Goal: Navigation & Orientation: Find specific page/section

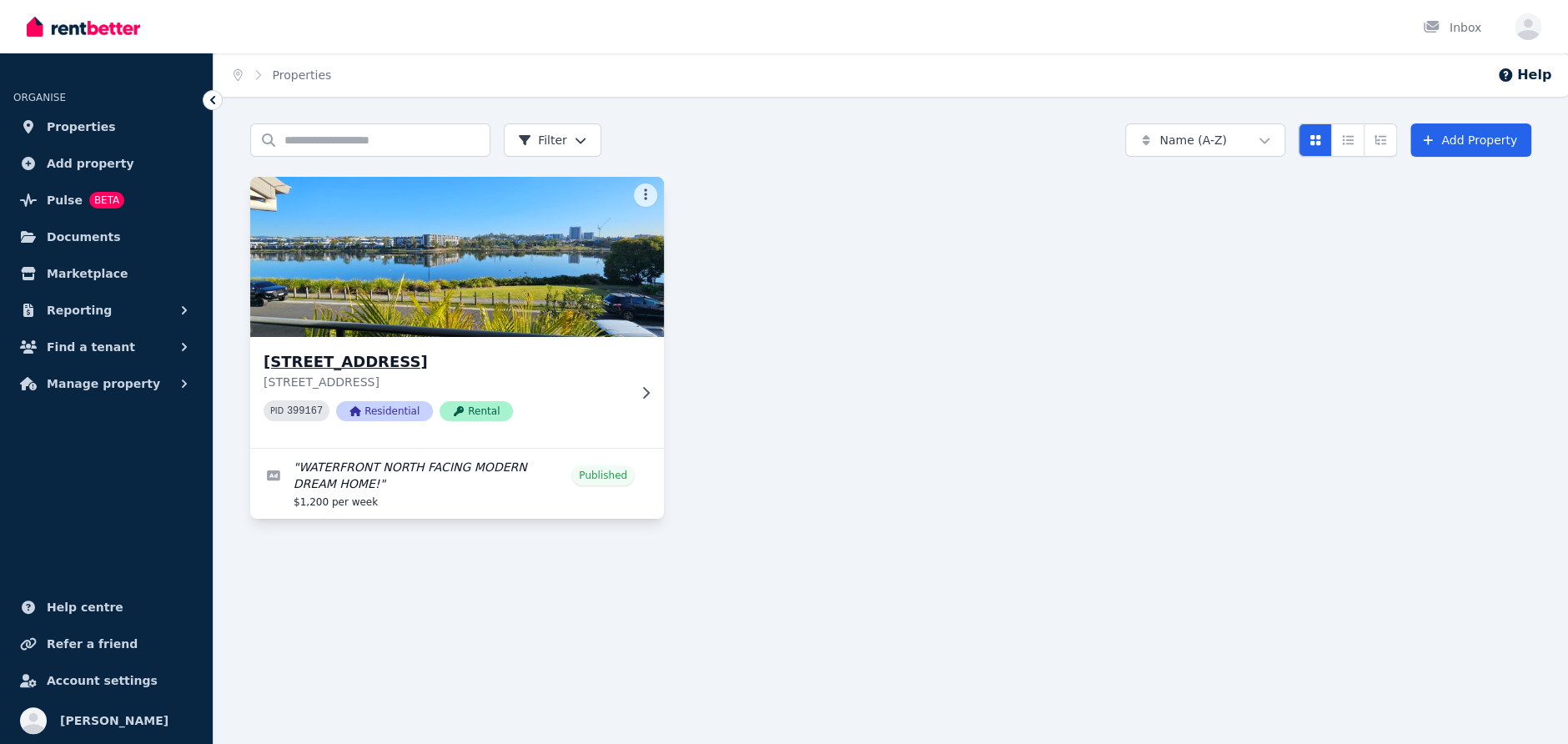
click at [540, 268] on img at bounding box center [458, 256] width 435 height 169
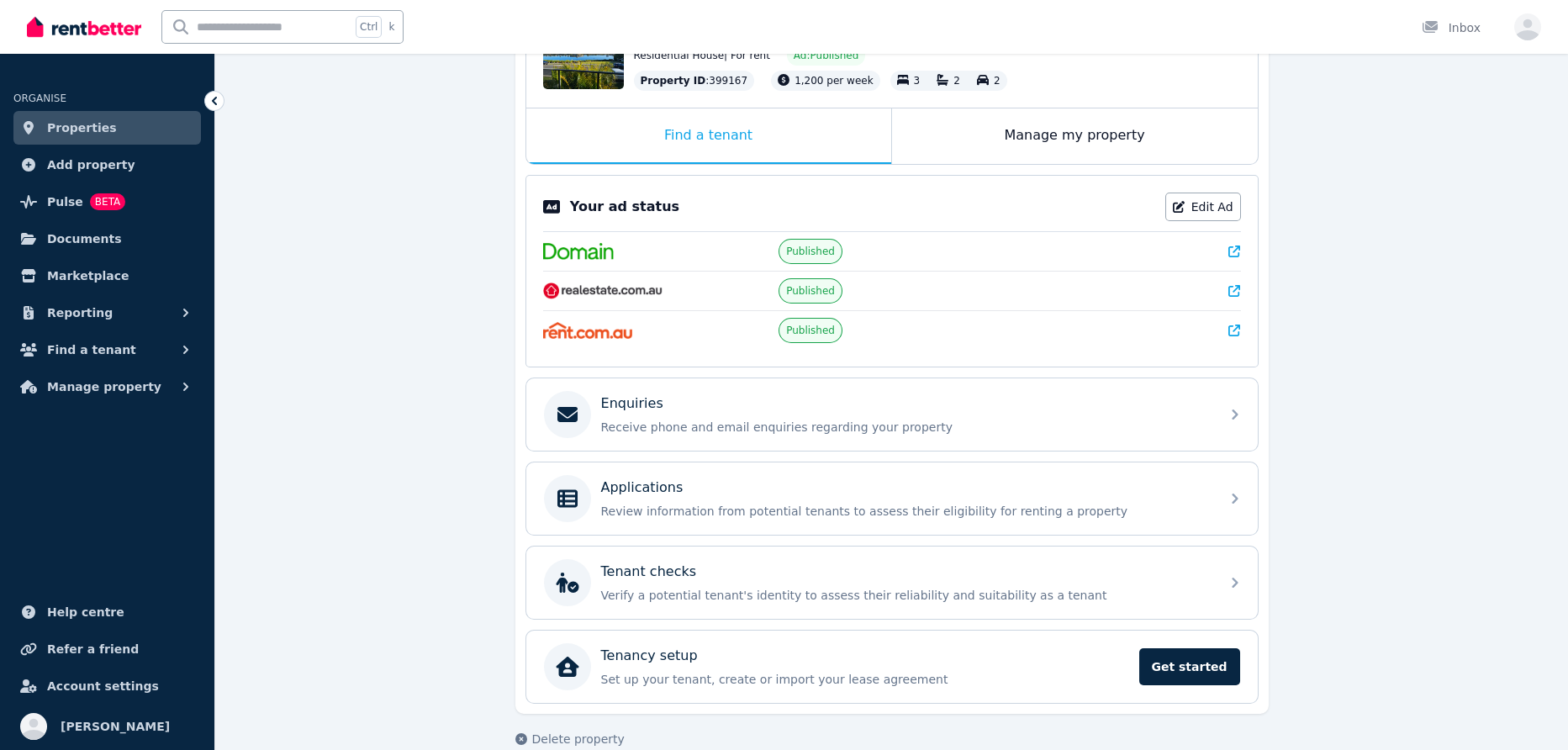
scroll to position [241, 0]
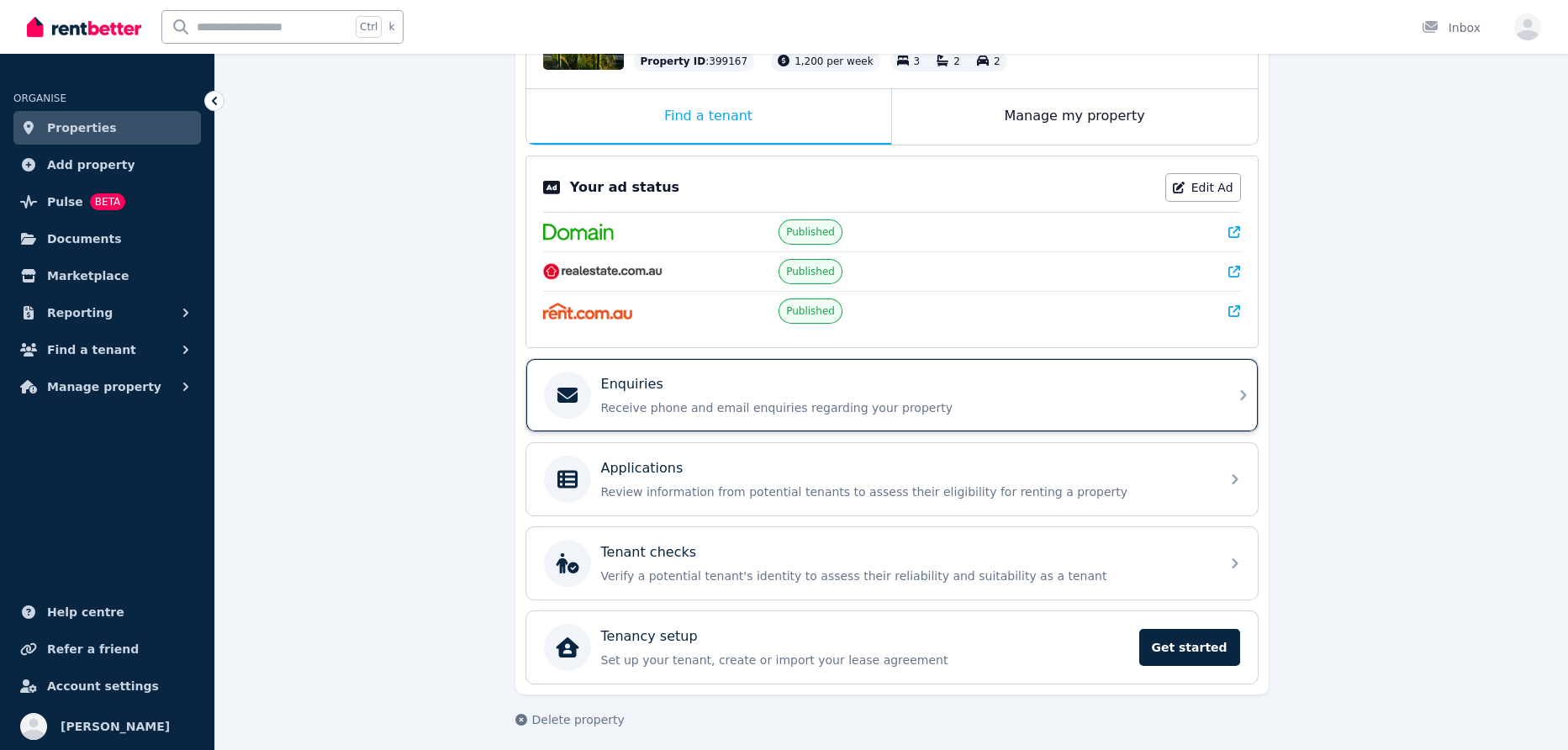
click at [705, 375] on div "Enquiries" at bounding box center [905, 385] width 608 height 20
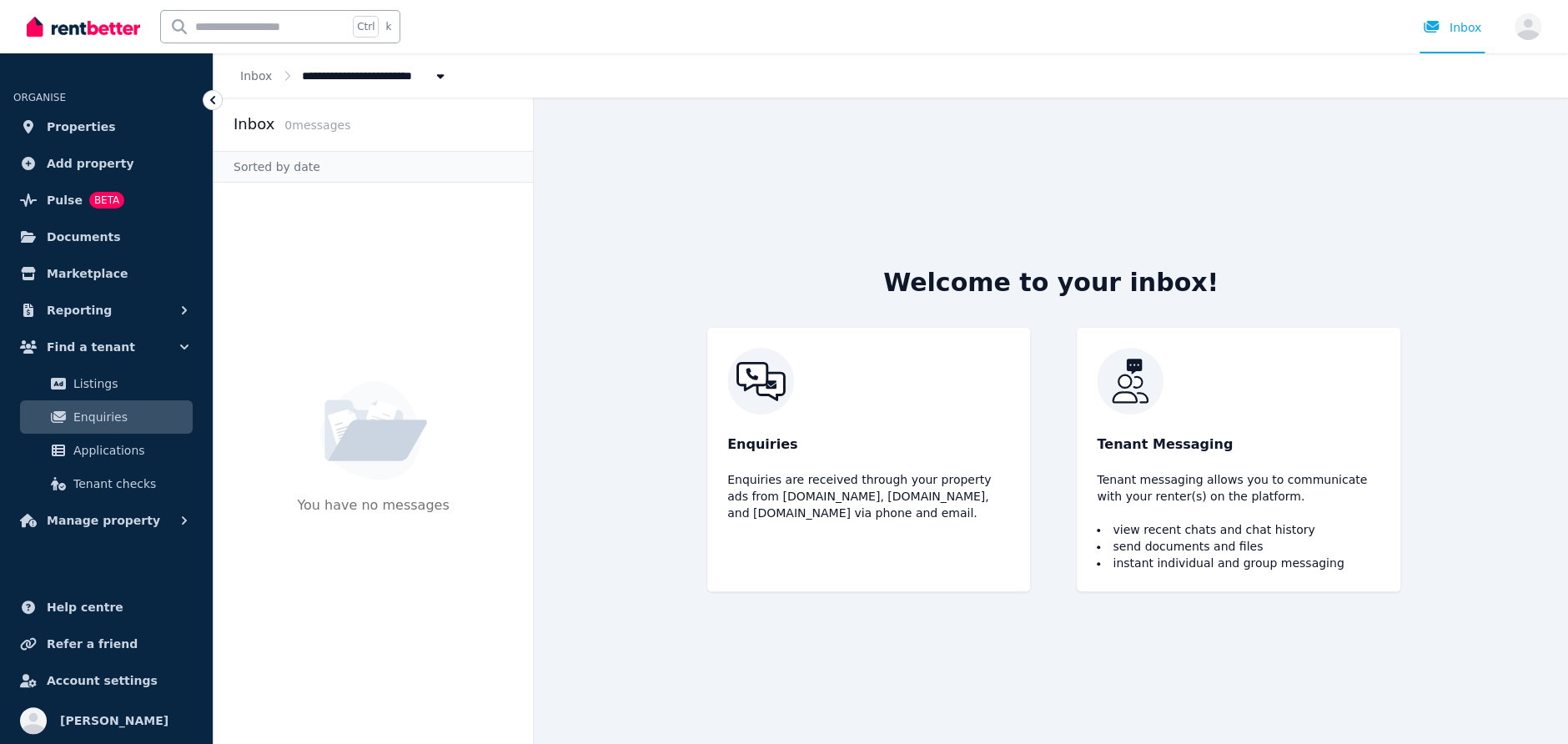
click at [877, 392] on img at bounding box center [868, 381] width 283 height 66
click at [750, 448] on p "Enquiries" at bounding box center [868, 445] width 283 height 20
click at [752, 396] on img at bounding box center [868, 381] width 283 height 66
click at [214, 103] on icon at bounding box center [212, 100] width 5 height 8
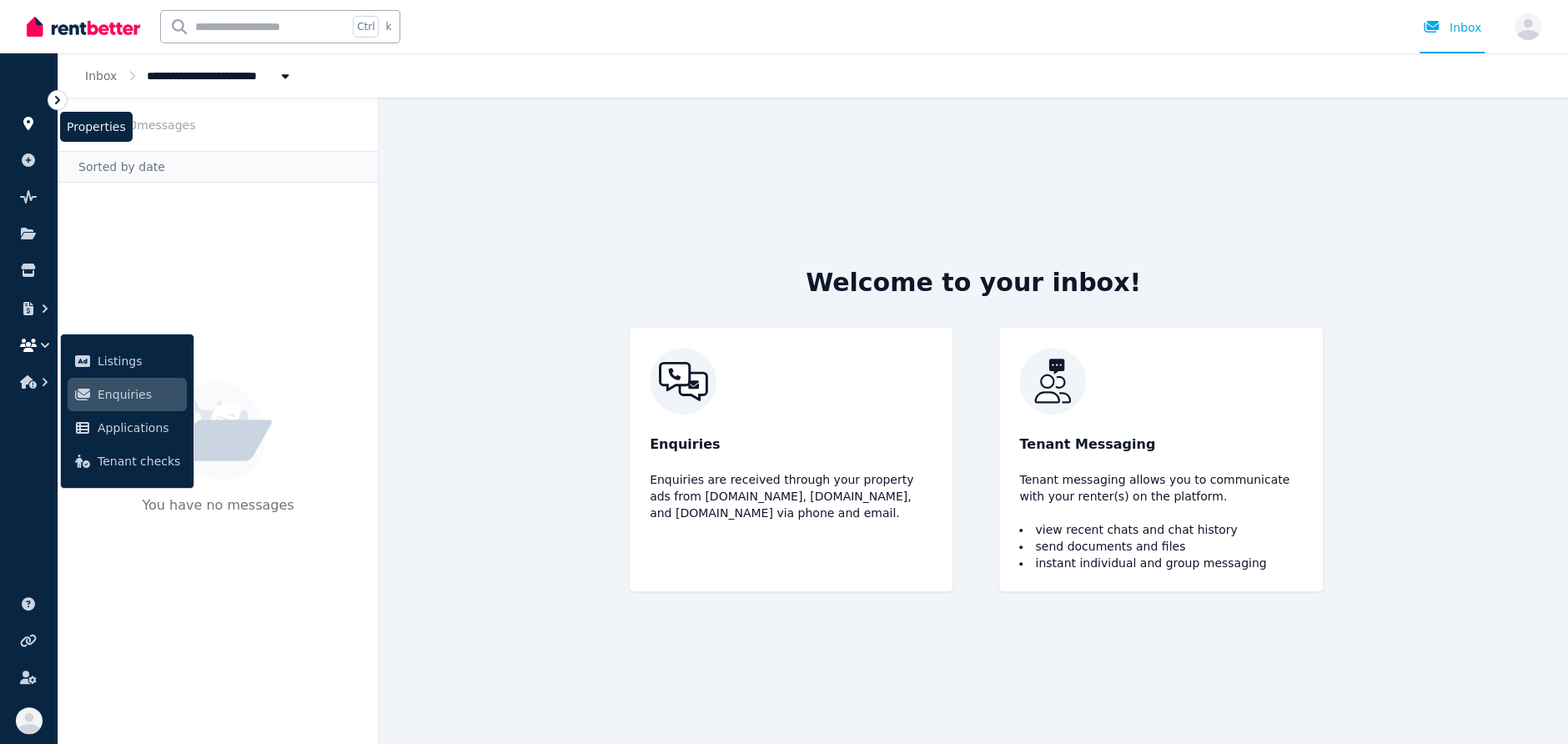
click at [29, 118] on icon at bounding box center [28, 124] width 10 height 13
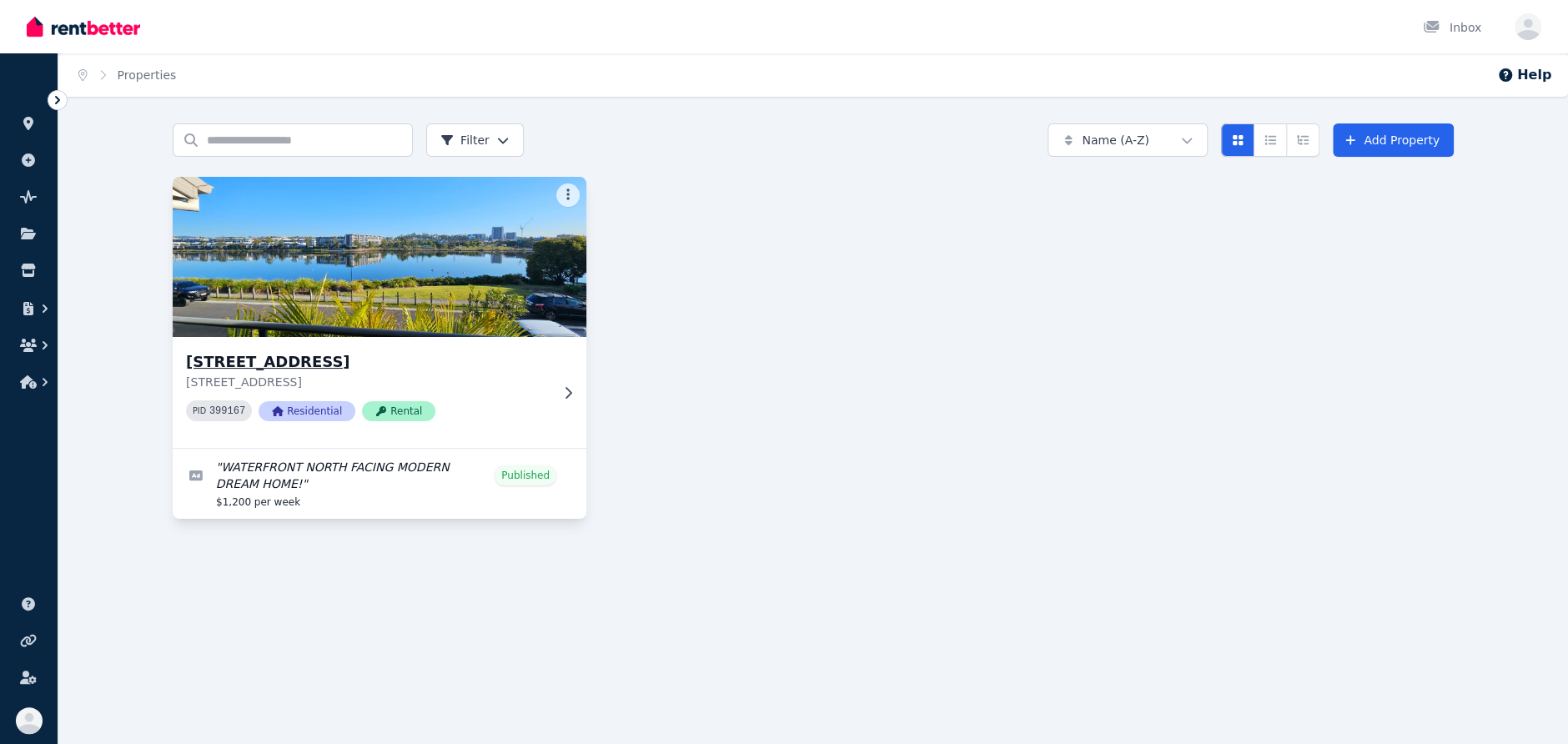
click at [384, 271] on img at bounding box center [380, 256] width 435 height 169
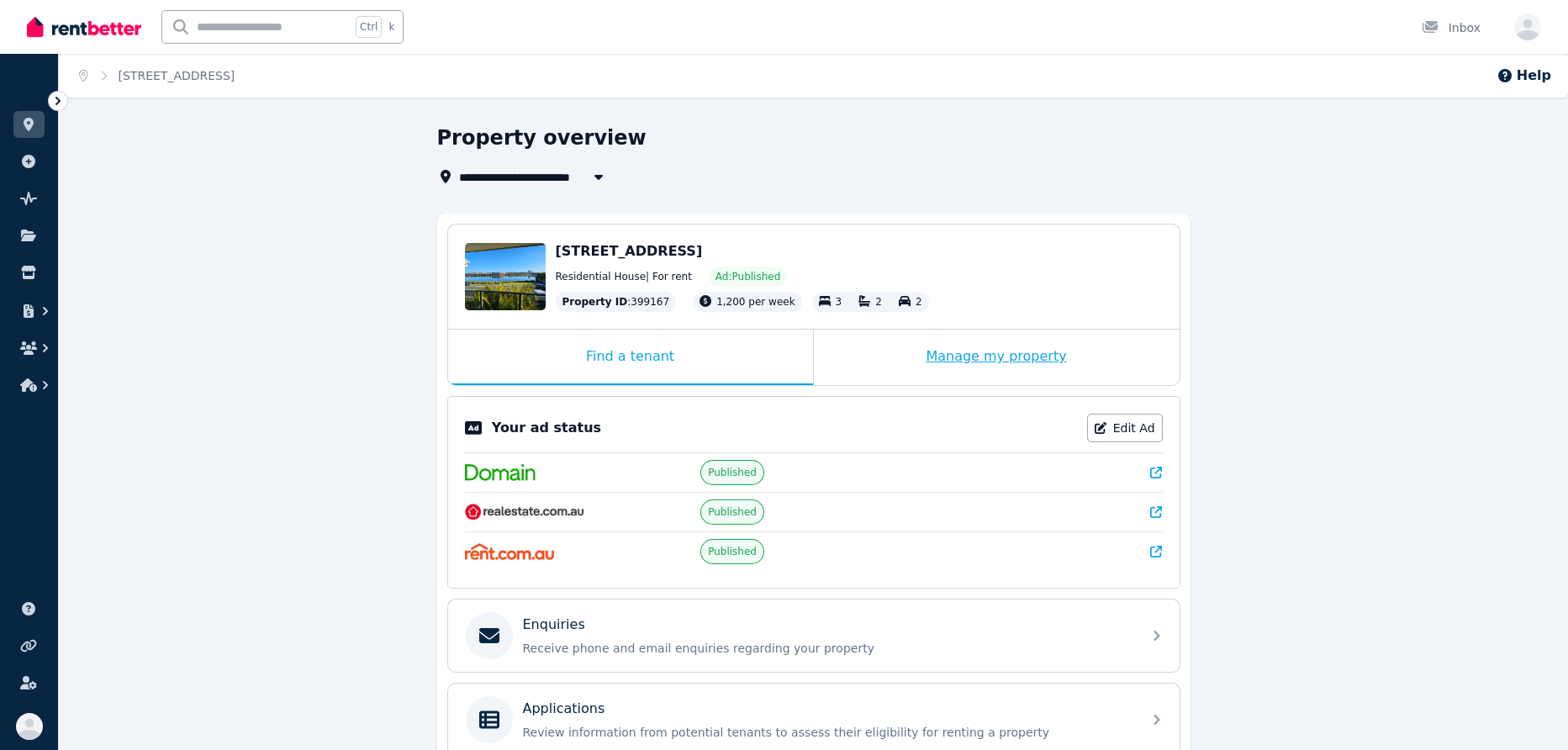
click at [975, 359] on div "Manage my property" at bounding box center [997, 358] width 366 height 56
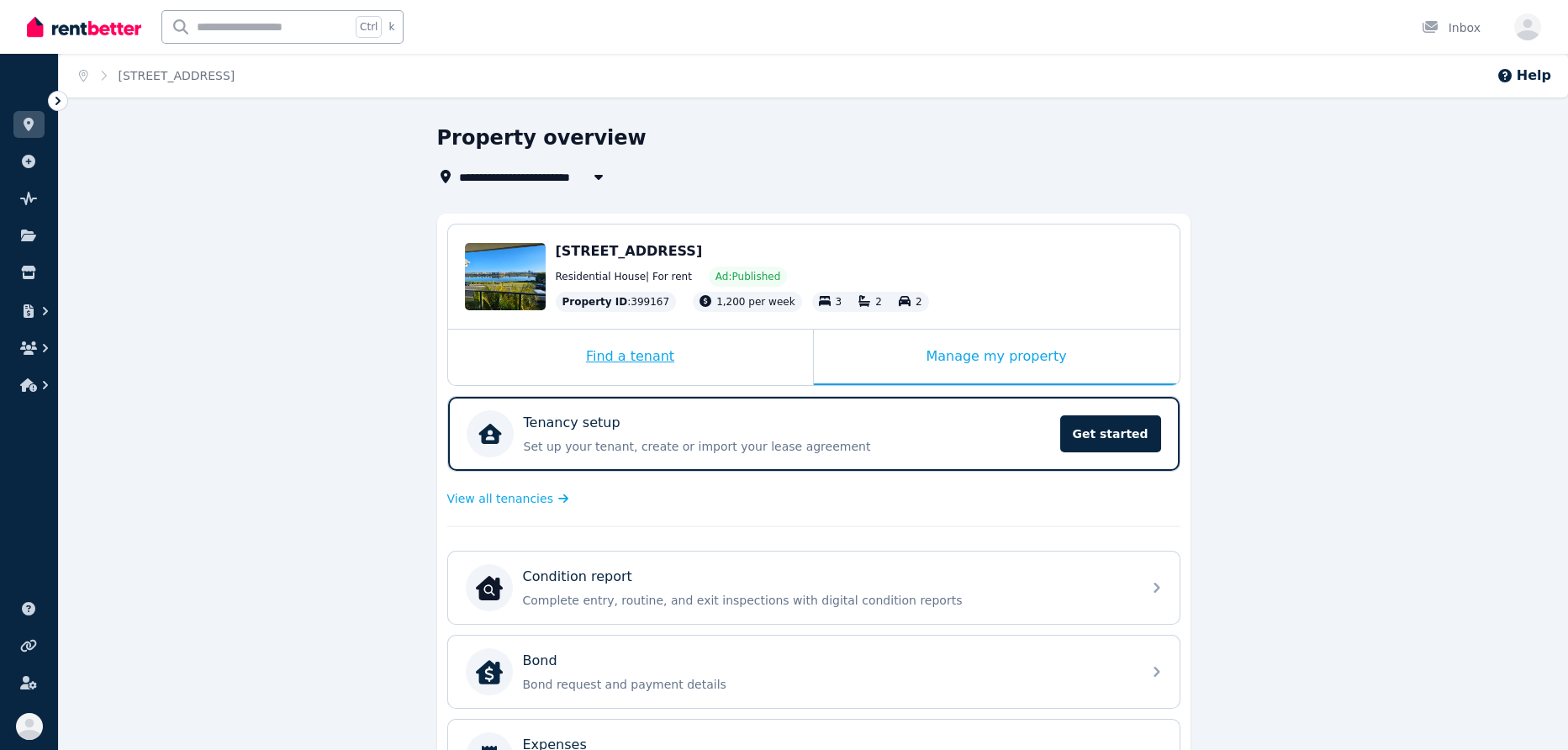
click at [645, 355] on div "Find a tenant" at bounding box center [630, 358] width 365 height 56
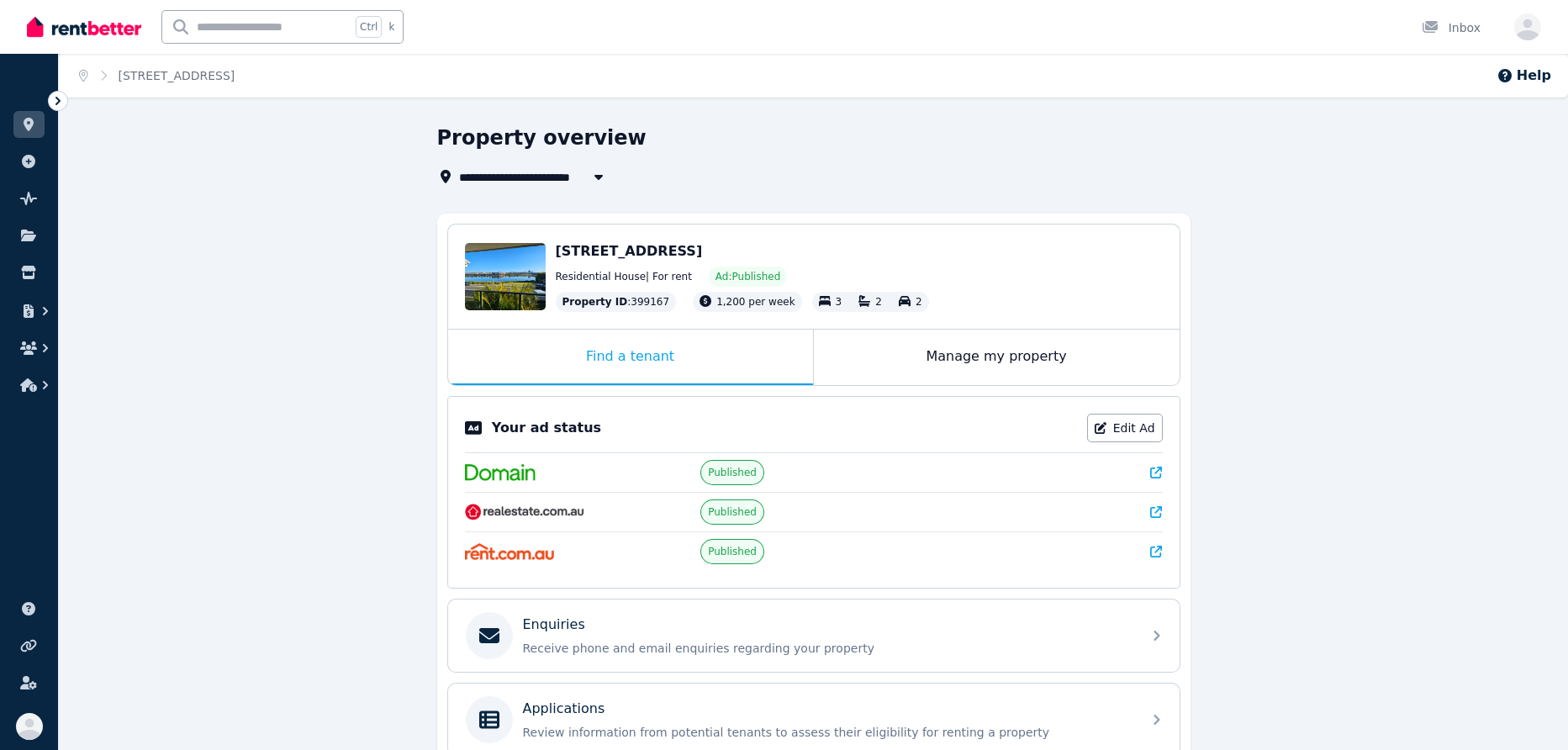
click at [1159, 549] on icon at bounding box center [1156, 551] width 12 height 12
click at [1155, 468] on icon at bounding box center [1156, 472] width 12 height 12
click at [1156, 511] on icon at bounding box center [1156, 512] width 12 height 12
click at [1458, 30] on div "Inbox" at bounding box center [1450, 28] width 59 height 17
